Goal: Find contact information: Obtain details needed to contact an individual or organization

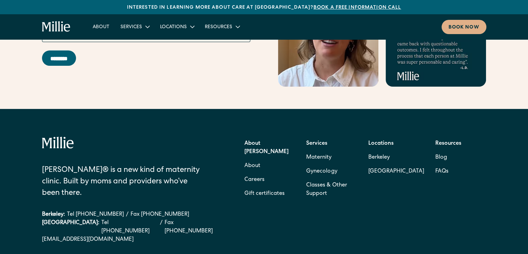
scroll to position [2817, 0]
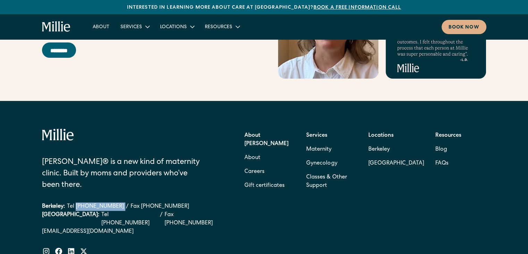
drag, startPoint x: 114, startPoint y: 164, endPoint x: 76, endPoint y: 168, distance: 38.8
click at [76, 202] on div "Berkeley: Tel (510) 495-0310 / Fax (510) 244-0446" at bounding box center [133, 206] width 182 height 8
copy link "(510) 495-0310"
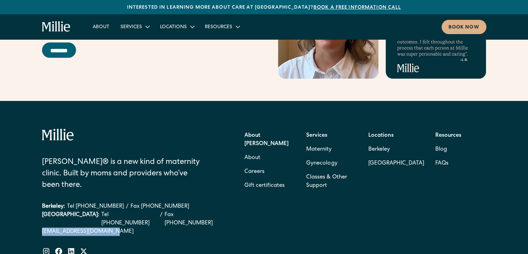
drag, startPoint x: 38, startPoint y: 184, endPoint x: 121, endPoint y: 186, distance: 83.1
click at [121, 186] on div "Millie® is a new kind of maternity clinic. Built by moms and providers who’ve b…" at bounding box center [264, 219] width 528 height 236
copy link "[EMAIL_ADDRESS][DOMAIN_NAME]"
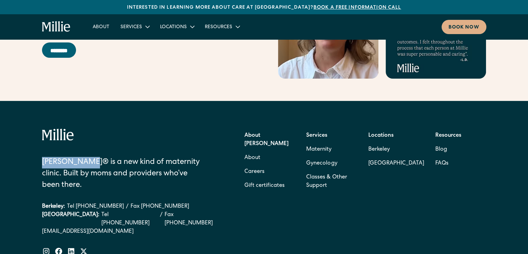
drag, startPoint x: 42, startPoint y: 132, endPoint x: 80, endPoint y: 131, distance: 37.9
click at [80, 157] on div "[PERSON_NAME]® is a new kind of maternity clinic. Built by moms and providers w…" at bounding box center [124, 174] width 164 height 34
click at [249, 151] on link "About" at bounding box center [253, 158] width 16 height 14
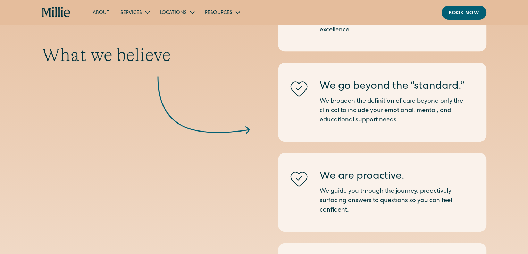
scroll to position [730, 0]
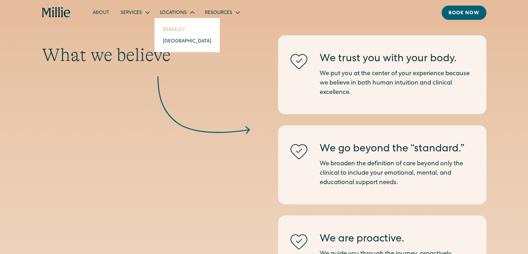
click at [172, 27] on link "Berkeley" at bounding box center [187, 29] width 60 height 11
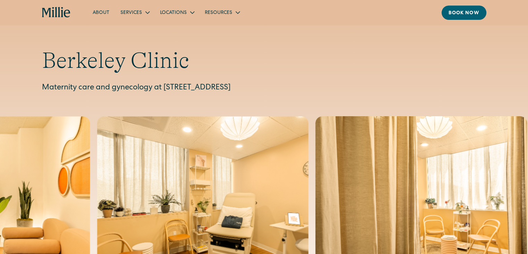
drag, startPoint x: 164, startPoint y: 85, endPoint x: 372, endPoint y: 86, distance: 207.8
click at [372, 86] on p "Maternity care and gynecology at [STREET_ADDRESS]" at bounding box center [264, 87] width 445 height 11
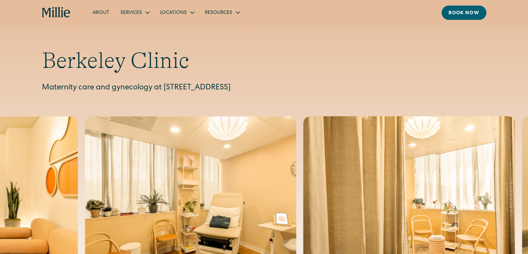
copy p "[STREET_ADDRESS]"
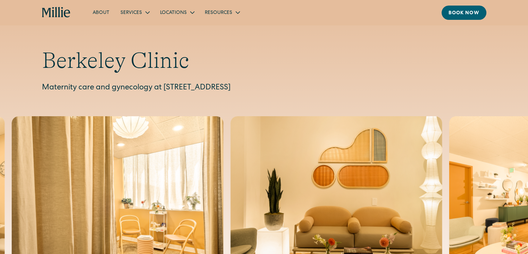
drag, startPoint x: 35, startPoint y: 11, endPoint x: 76, endPoint y: 14, distance: 41.8
click at [76, 14] on div "About Services Maternity Gynecology Classes & Other Support Locations [GEOGRAPH…" at bounding box center [264, 12] width 528 height 25
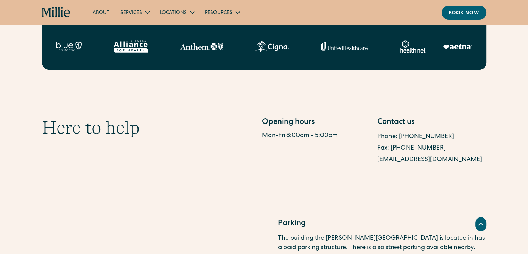
scroll to position [278, 0]
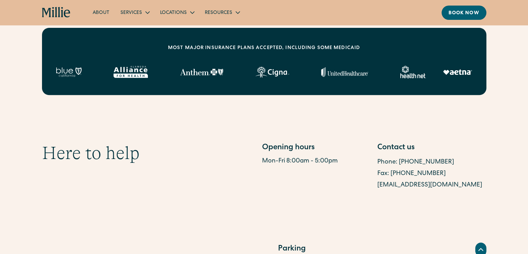
drag, startPoint x: 374, startPoint y: 183, endPoint x: 489, endPoint y: 181, distance: 115.0
click at [489, 181] on div "Here to help Opening hours Mon-Fri 8:00am - 5:00pm Contact us Phone: [PHONE_NUM…" at bounding box center [264, 166] width 528 height 49
copy link "[EMAIL_ADDRESS][DOMAIN_NAME]"
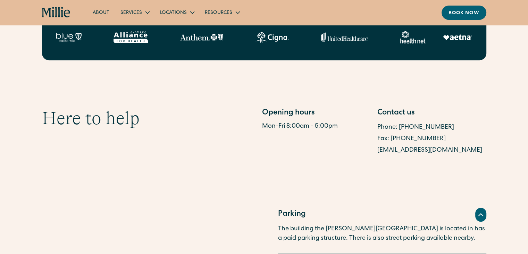
scroll to position [382, 0]
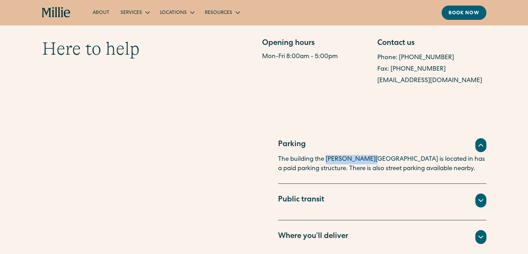
drag, startPoint x: 328, startPoint y: 158, endPoint x: 360, endPoint y: 157, distance: 32.3
click at [360, 157] on p "The building the [PERSON_NAME][GEOGRAPHIC_DATA] is located in has a paid parkin…" at bounding box center [382, 164] width 208 height 19
copy p "[PERSON_NAME] Clinic"
